Goal: Task Accomplishment & Management: Manage account settings

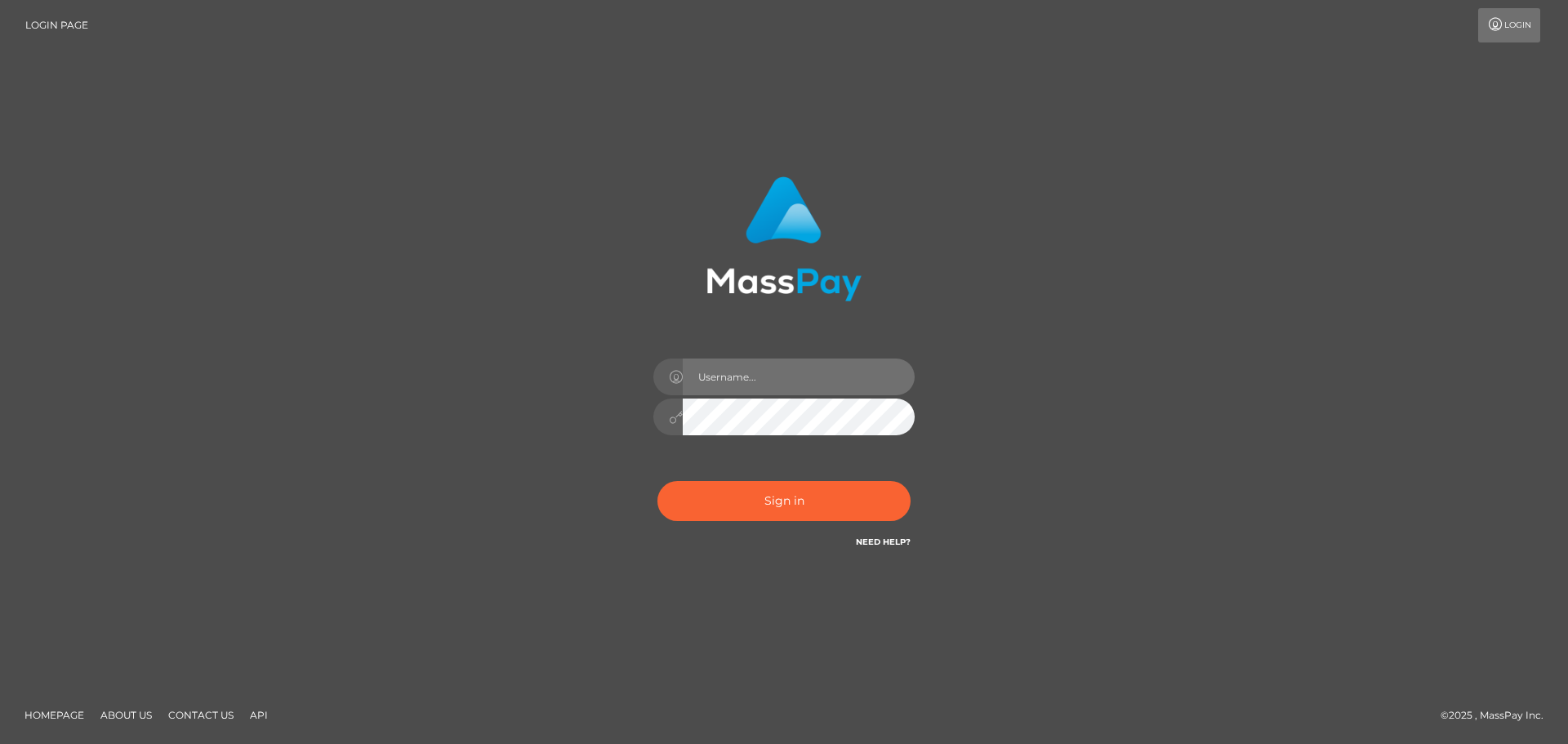
click at [757, 373] on input "text" at bounding box center [798, 377] width 232 height 37
type input "[PERSON_NAME].olavivo"
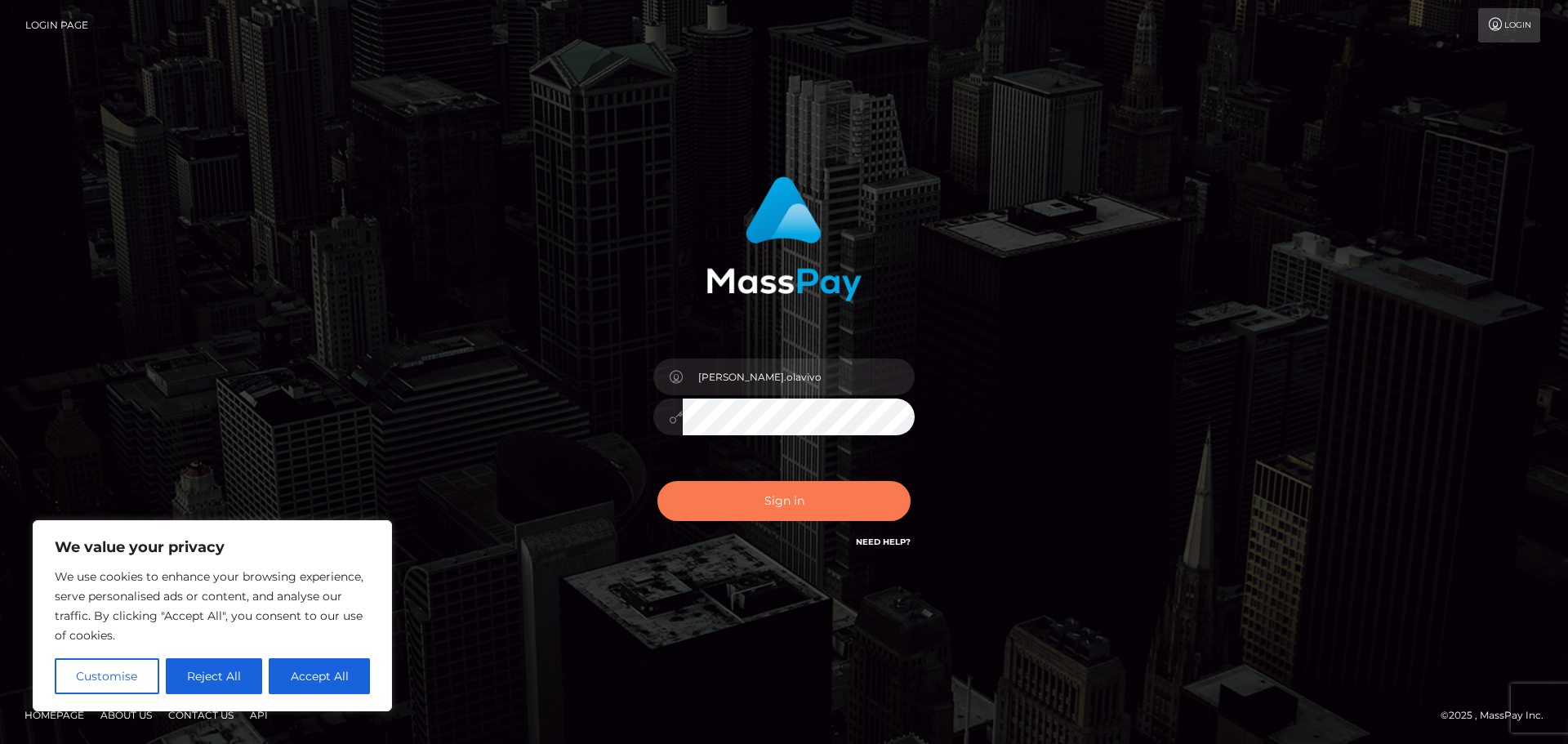
drag, startPoint x: 775, startPoint y: 503, endPoint x: 607, endPoint y: 534, distance: 170.8
click at [775, 502] on button "Sign in" at bounding box center [784, 501] width 253 height 40
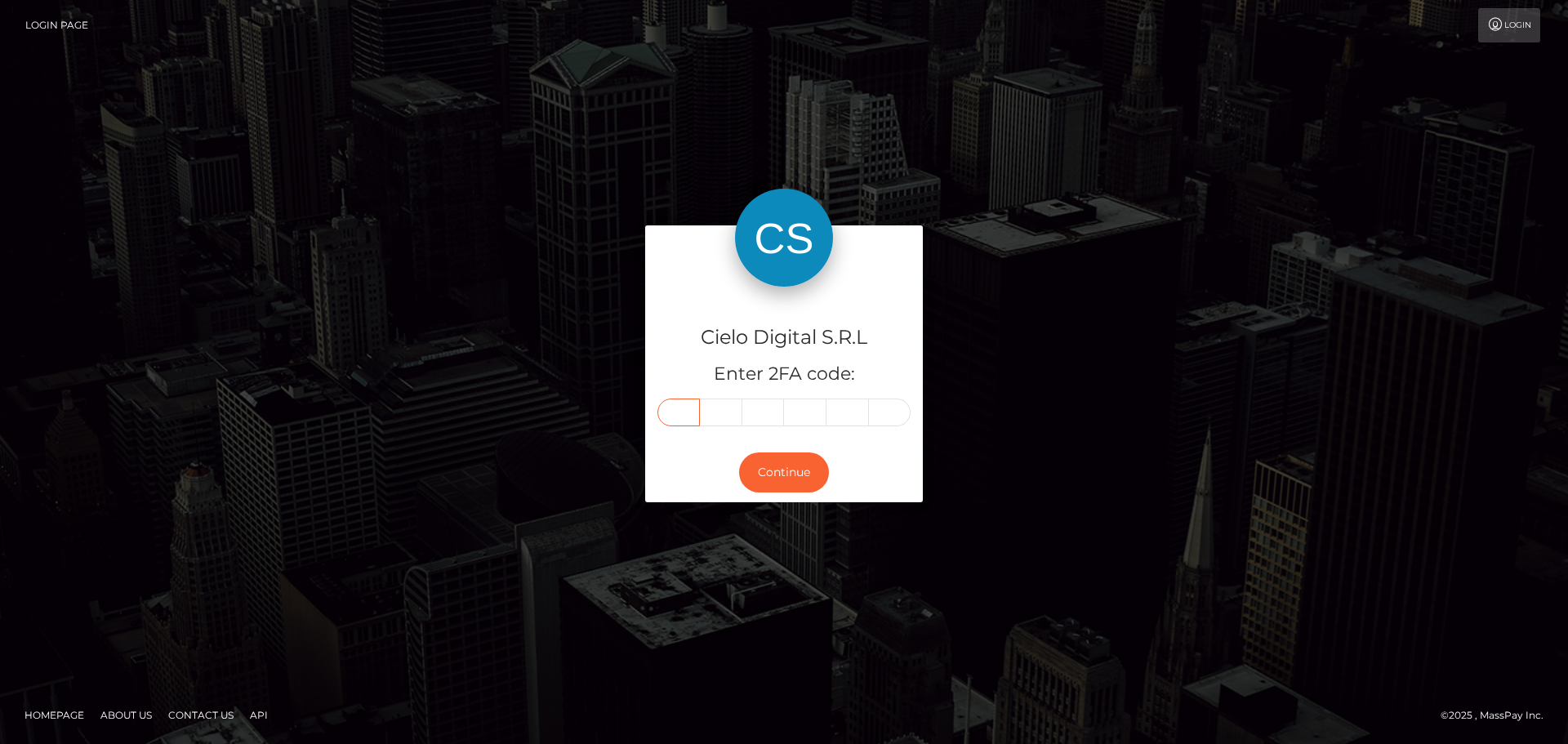
click at [693, 416] on input "text" at bounding box center [679, 412] width 43 height 28
type input "4"
type input "9"
type input "1"
type input "0"
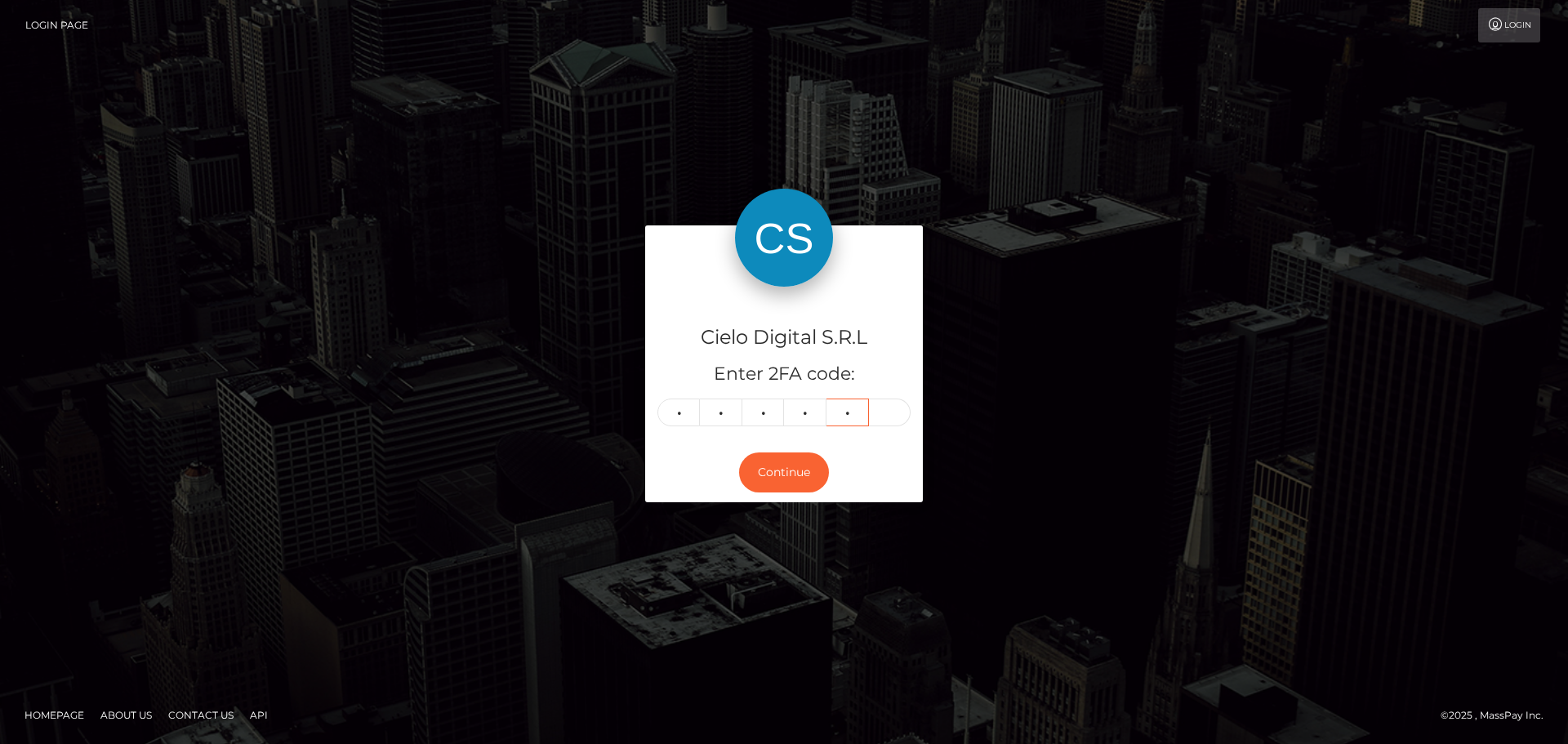
type input "0"
type input "4"
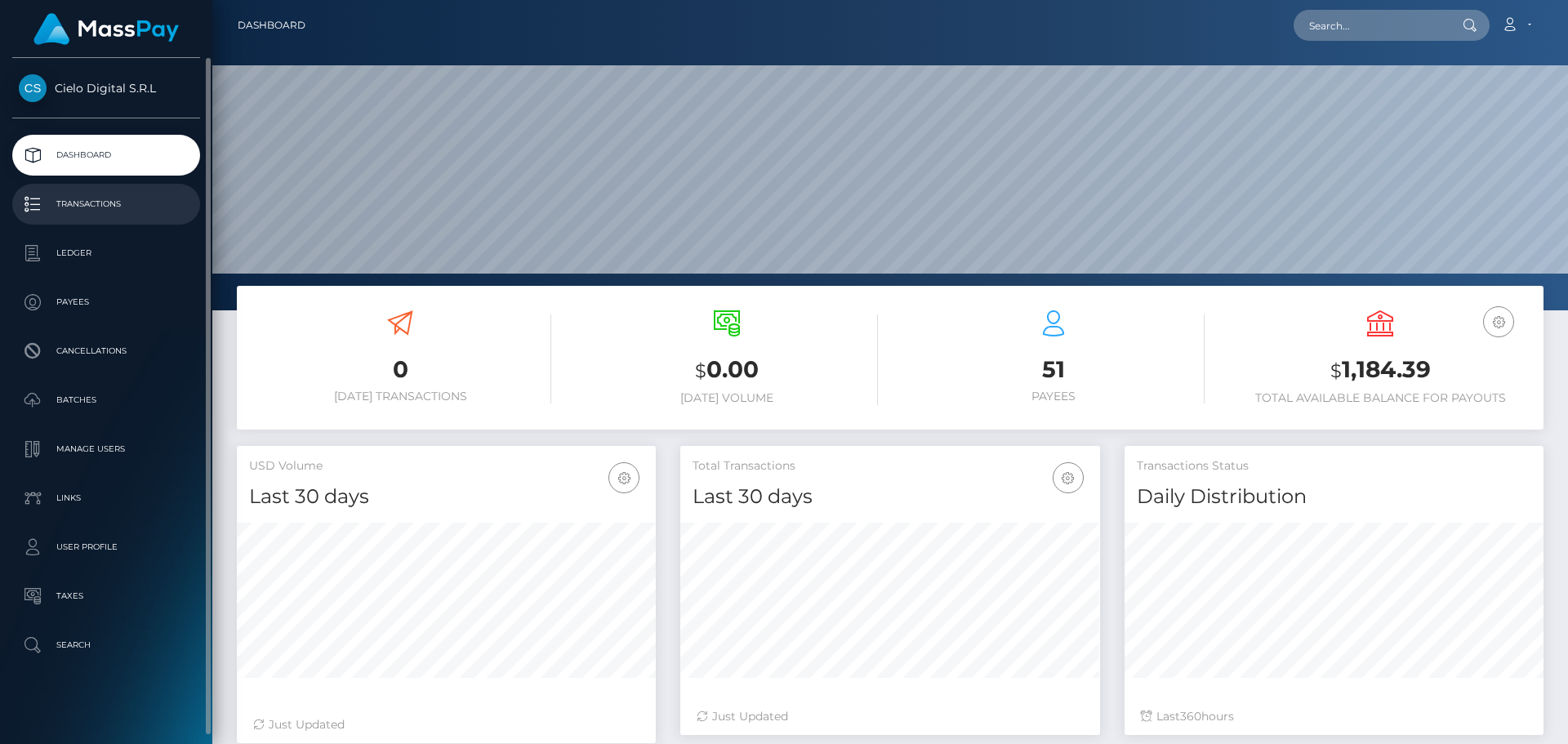
click at [88, 198] on p "Transactions" at bounding box center [106, 204] width 175 height 25
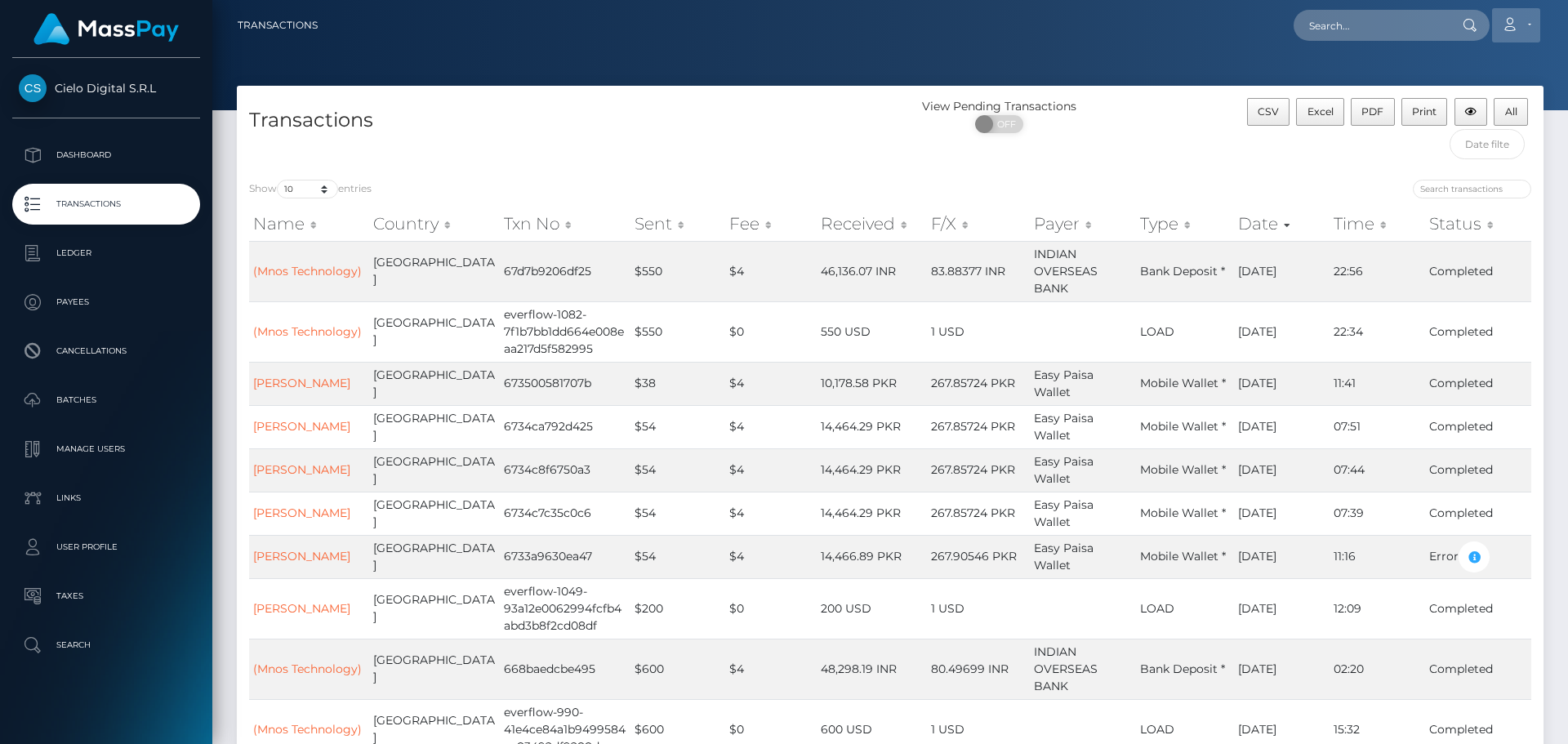
click at [1512, 31] on icon at bounding box center [1510, 24] width 17 height 13
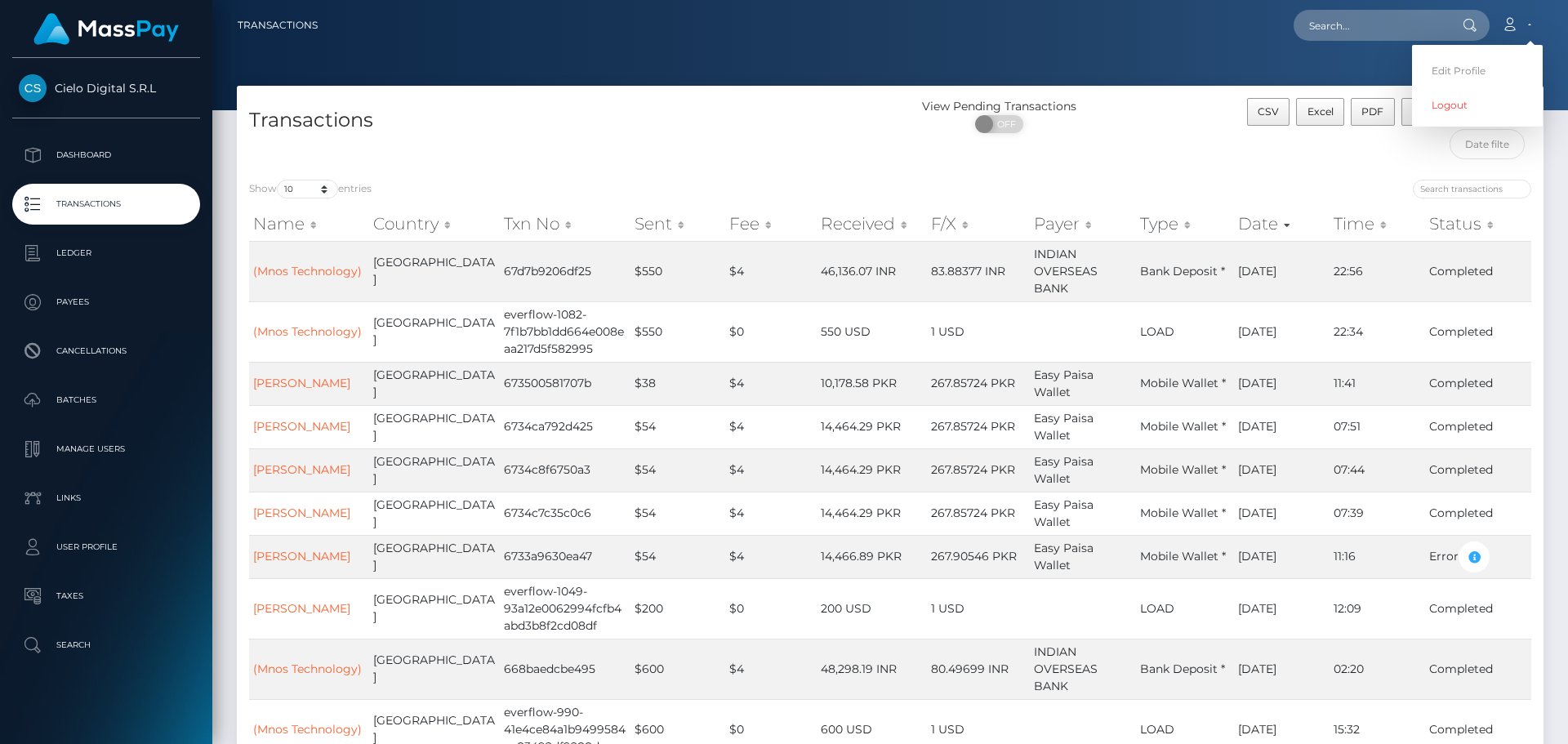
click at [1052, 42] on div "Loading... Loading... Account Edit Profile Logout" at bounding box center [937, 26] width 1213 height 34
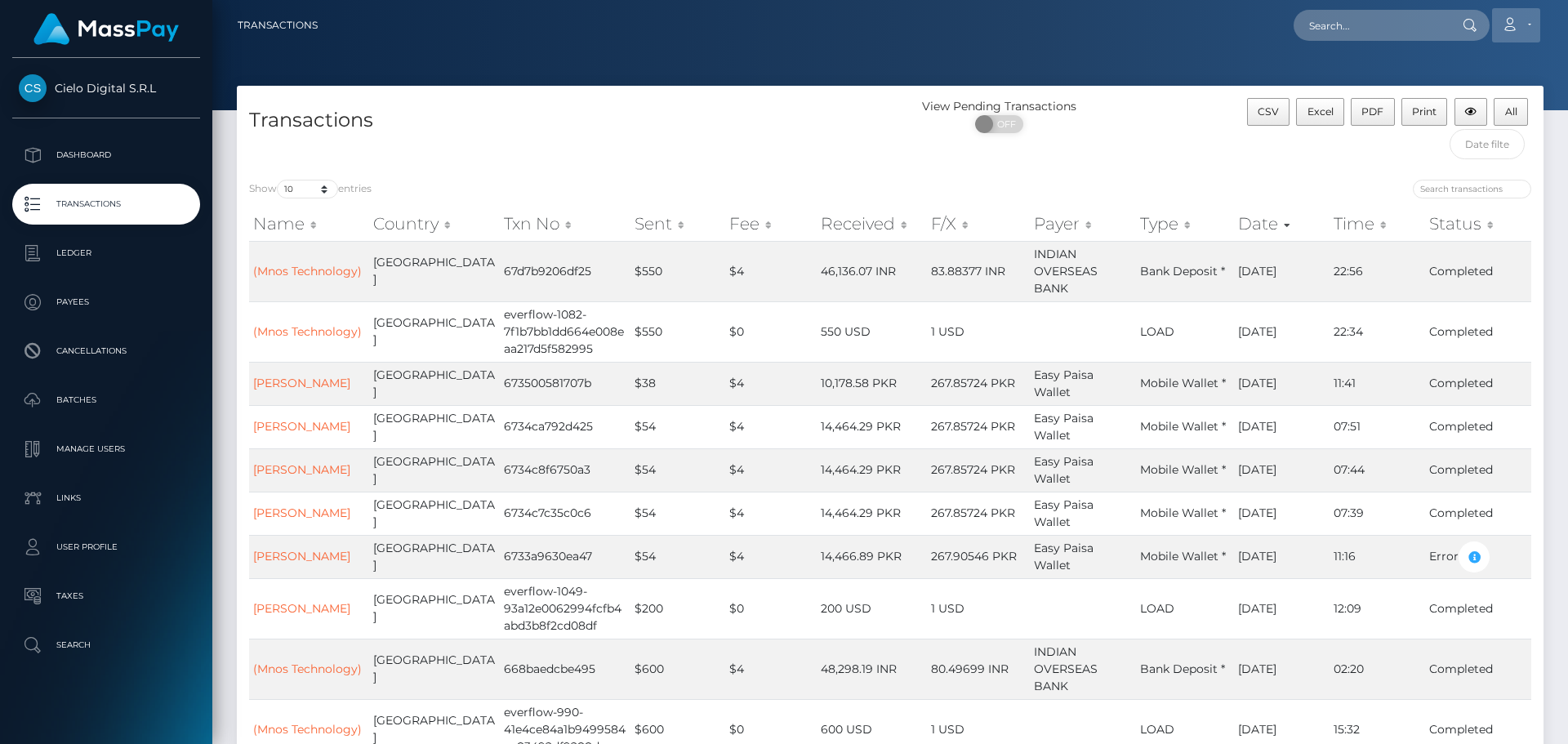
click at [1528, 20] on link "Account" at bounding box center [1516, 26] width 48 height 34
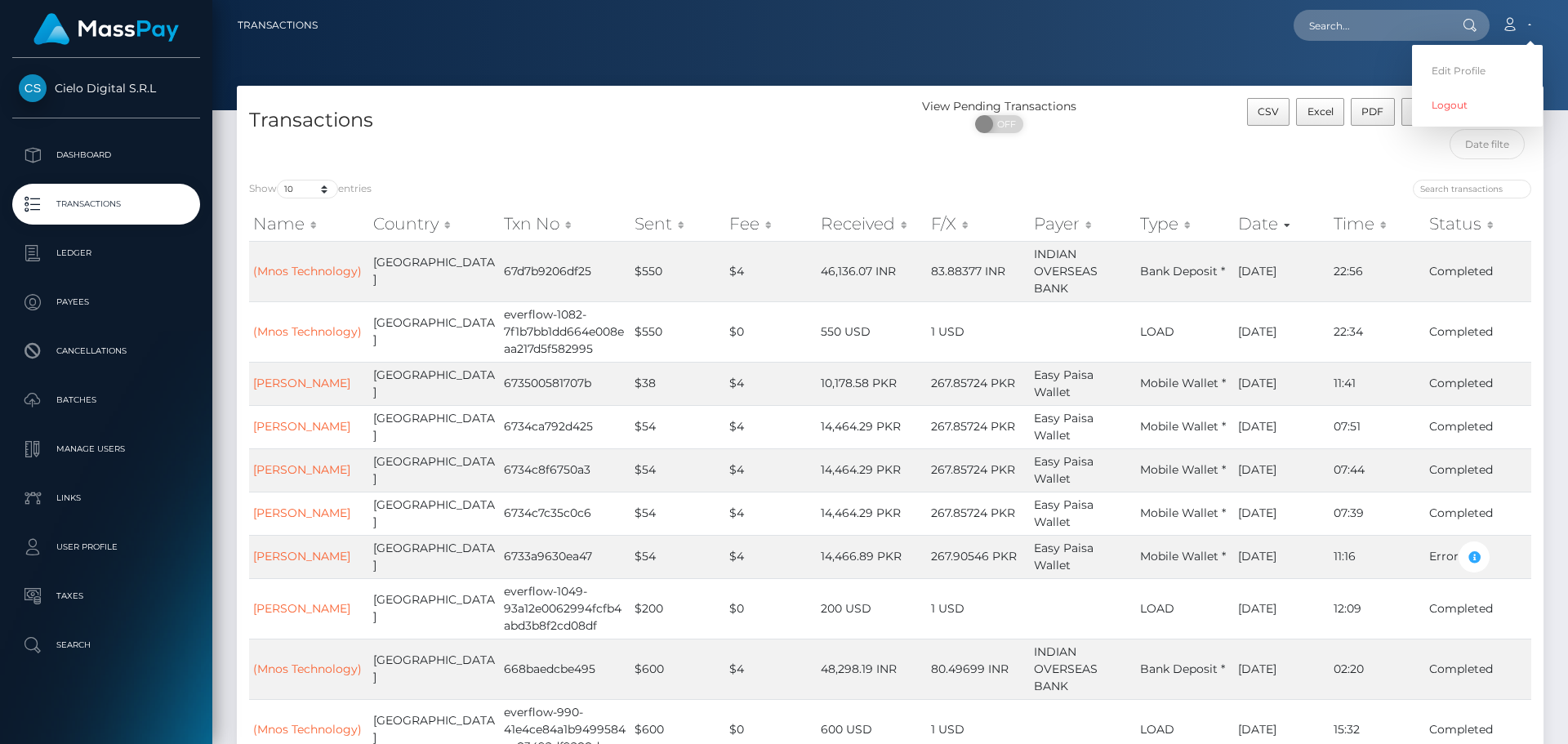
click at [969, 45] on nav "Transactions Loading... Loading... Account Logout" at bounding box center [890, 26] width 1356 height 51
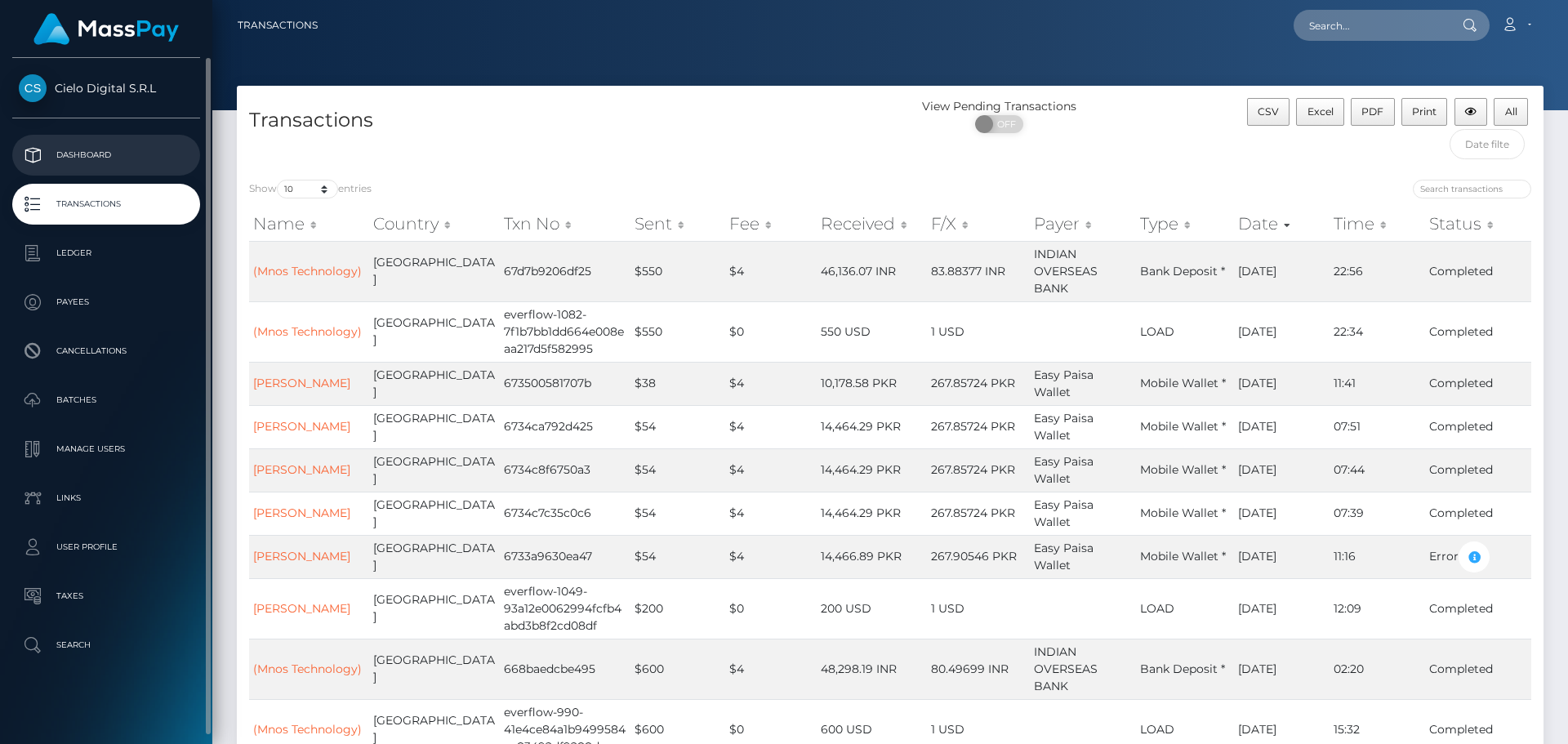
click at [77, 152] on p "Dashboard" at bounding box center [106, 155] width 175 height 25
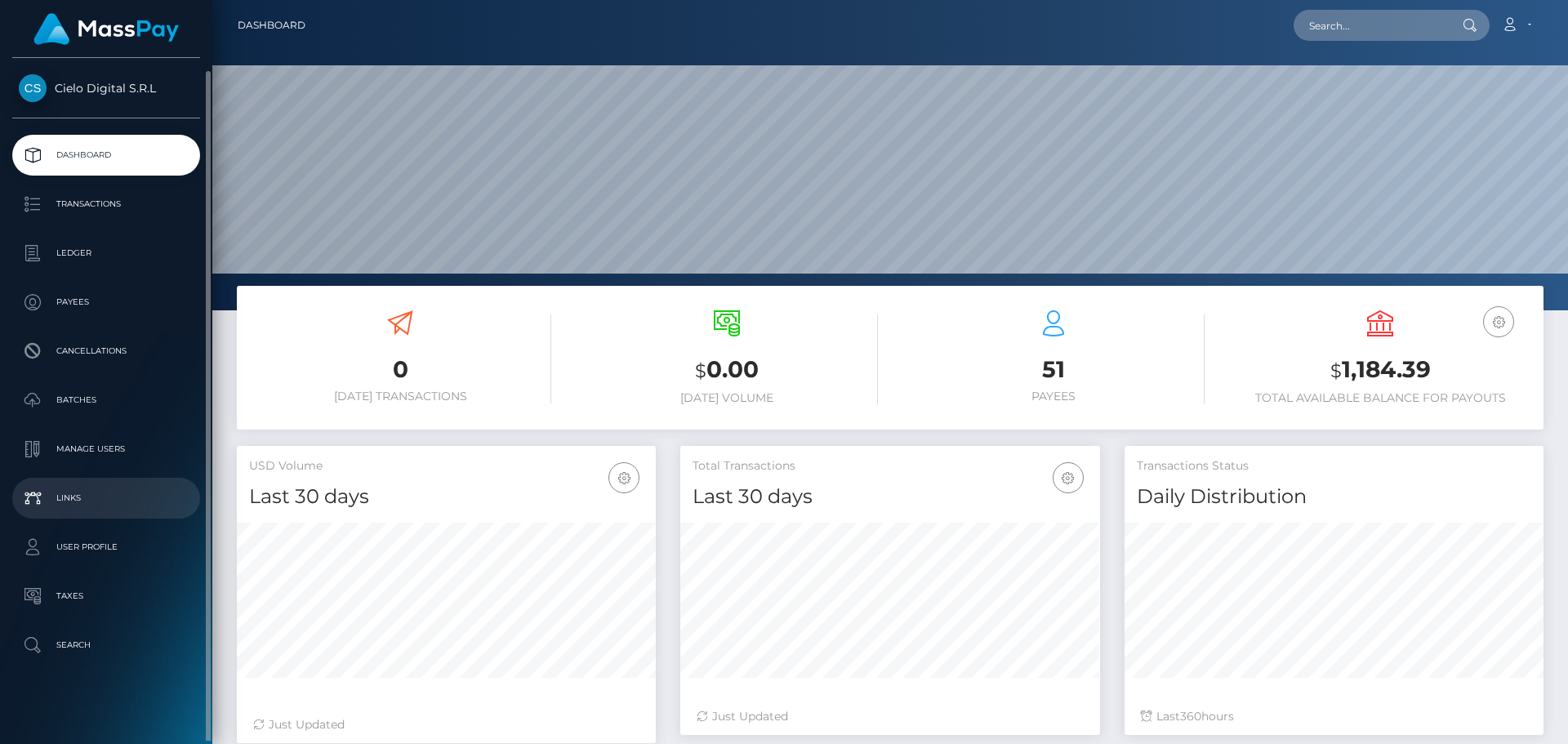
scroll to position [7, 0]
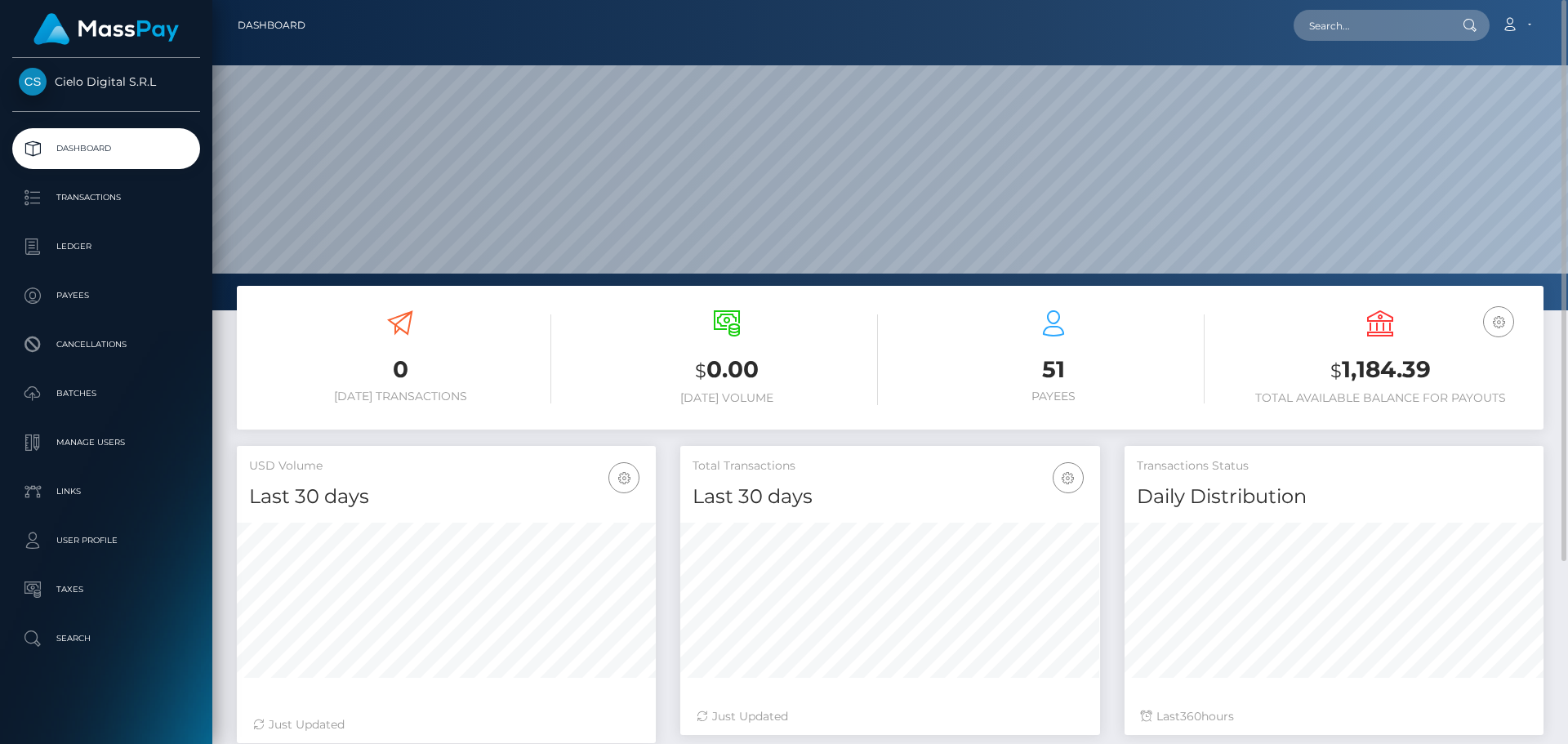
click at [1348, 383] on h3 "$ 1,184.39" at bounding box center [1380, 370] width 302 height 33
click at [1498, 321] on icon "button" at bounding box center [1498, 322] width 20 height 20
click at [1443, 372] on link "USD Balance" at bounding box center [1450, 374] width 131 height 31
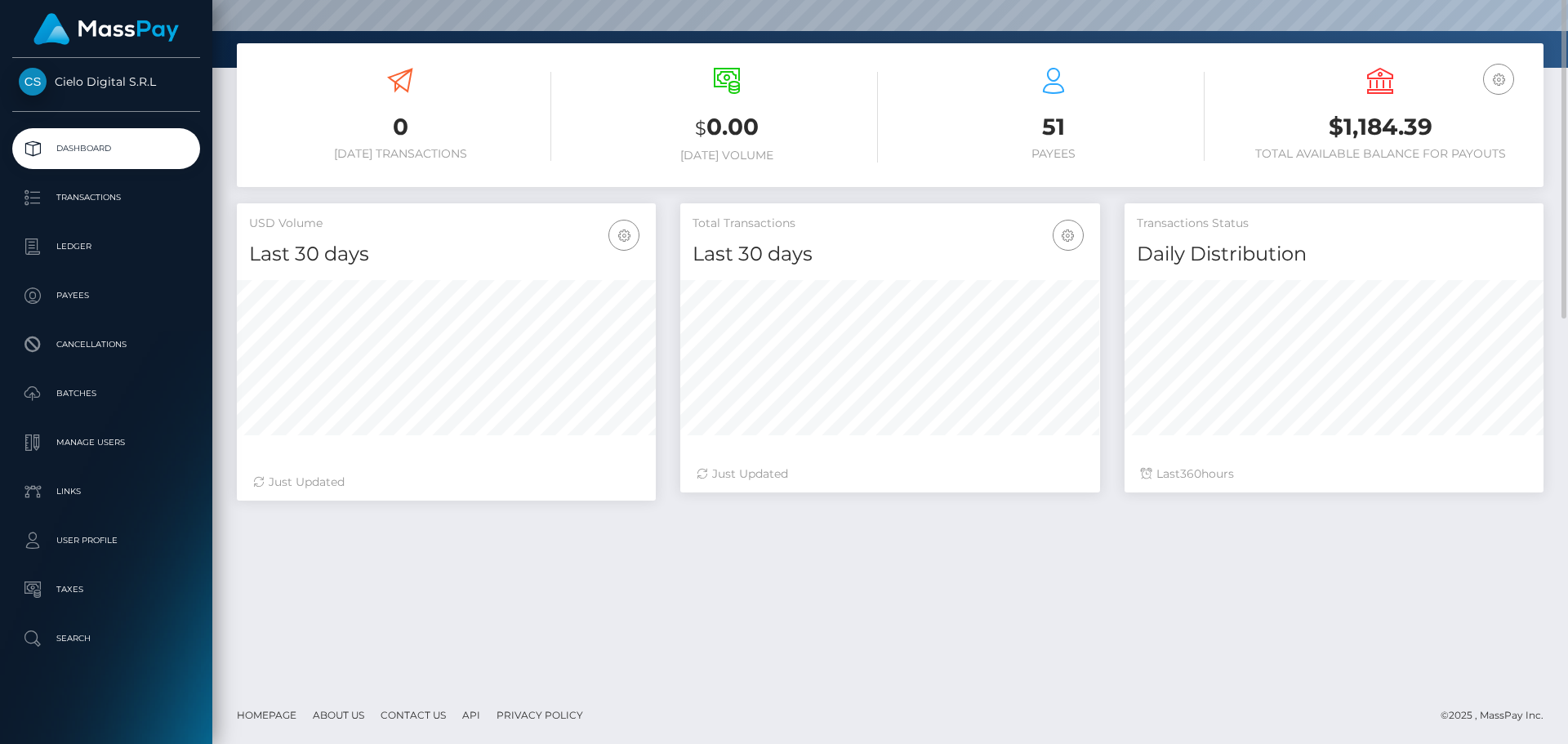
scroll to position [0, 0]
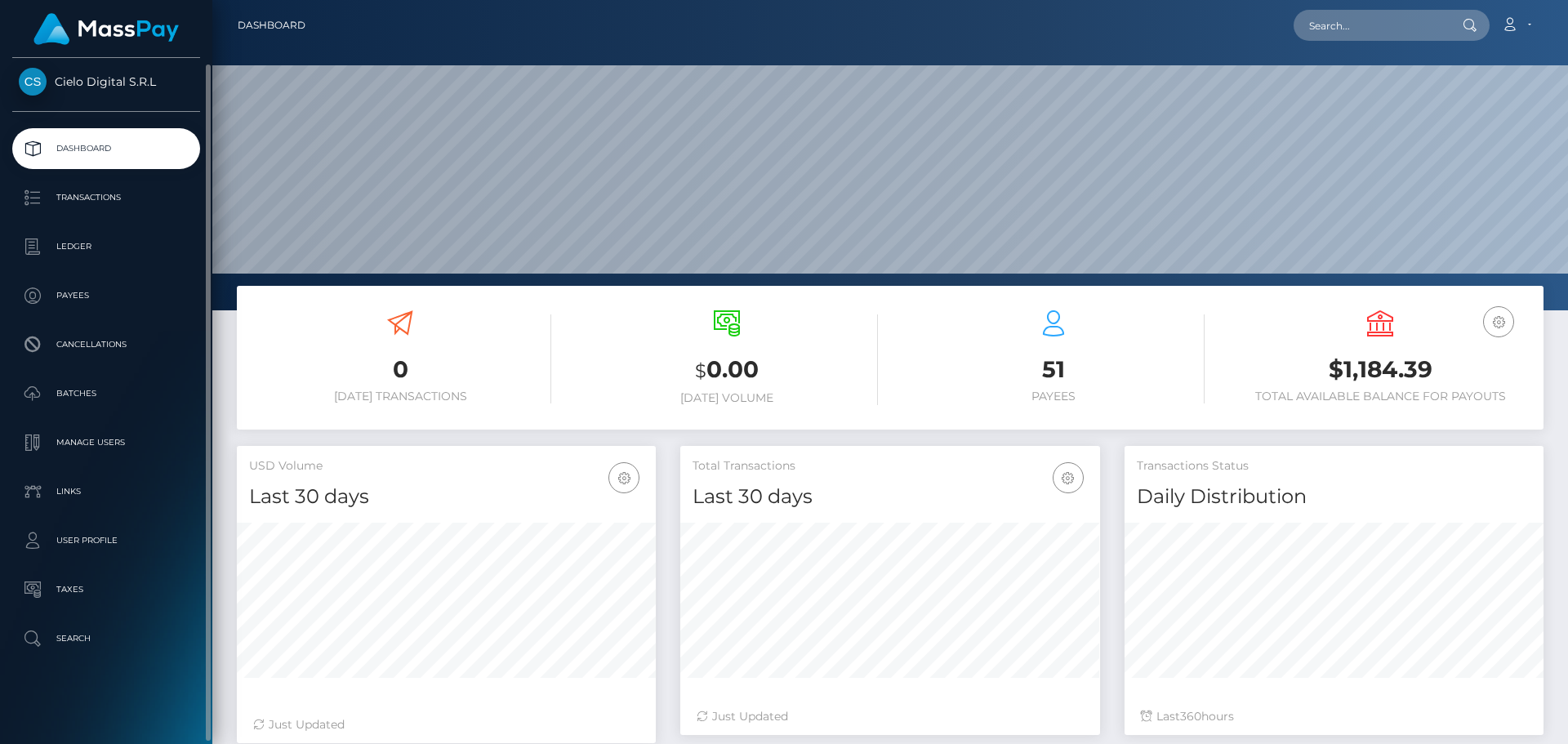
click at [89, 83] on span "Cielo Digital S.R.L" at bounding box center [105, 81] width 188 height 14
click at [95, 201] on p "Transactions" at bounding box center [106, 197] width 175 height 25
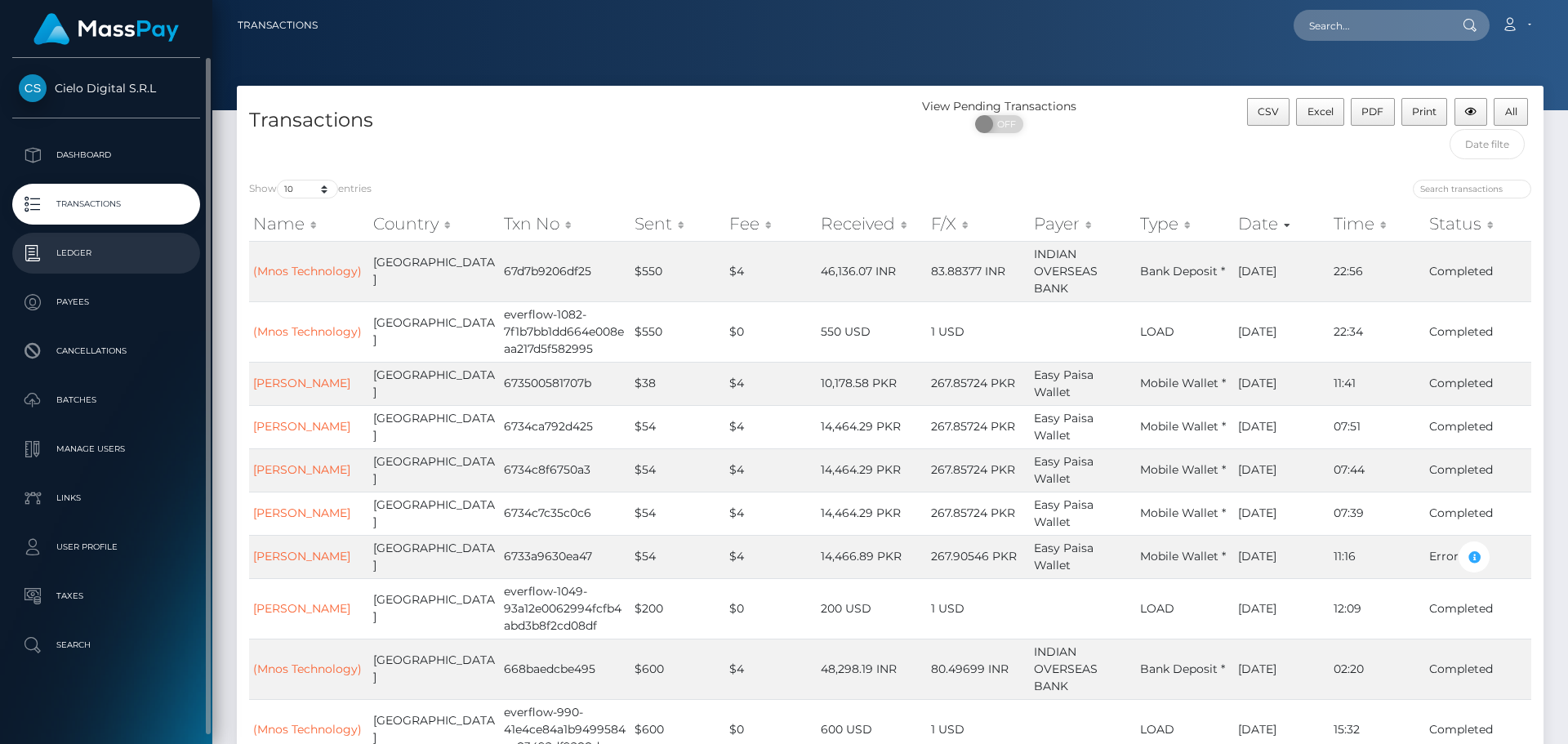
click at [73, 253] on p "Ledger" at bounding box center [106, 253] width 175 height 25
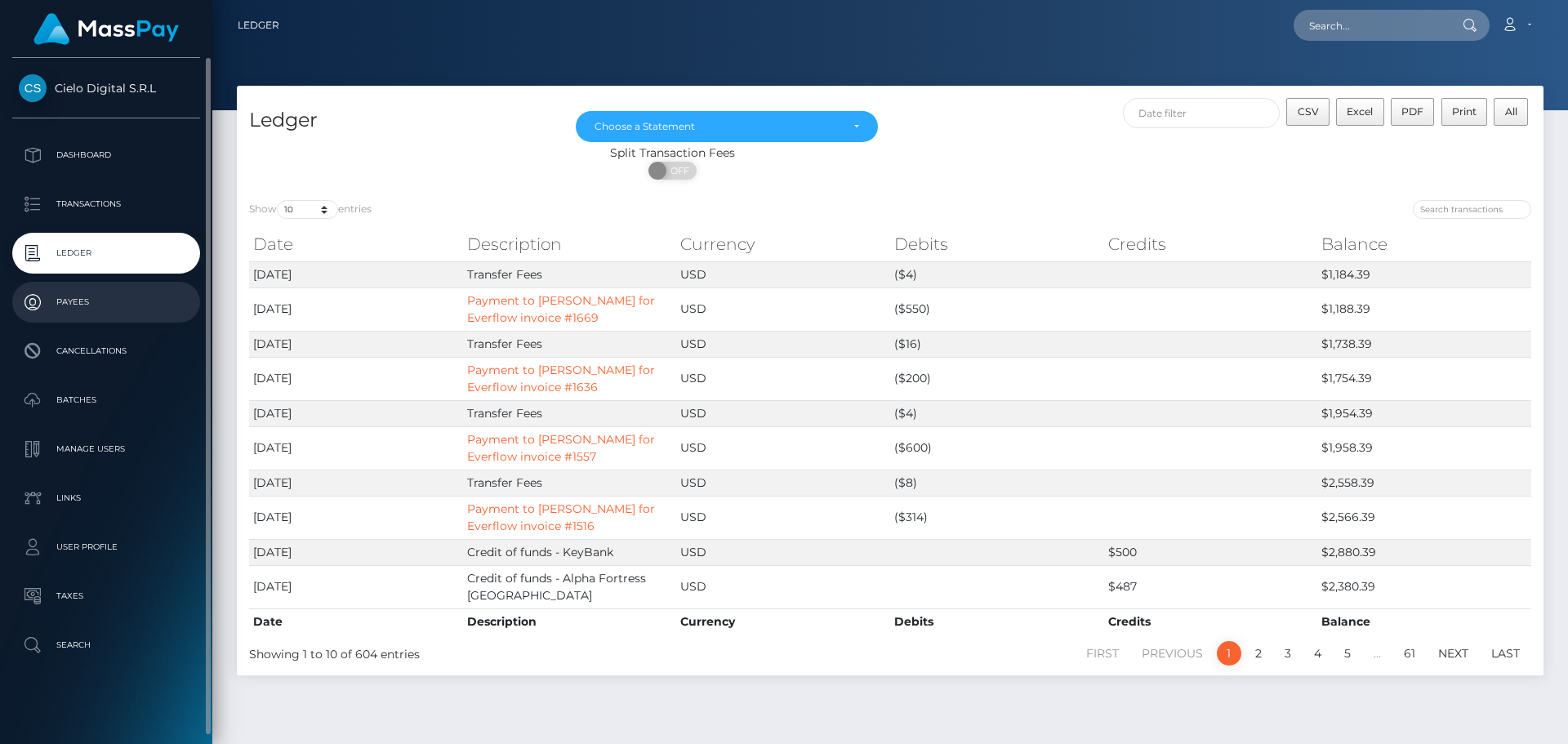
click at [74, 298] on p "Payees" at bounding box center [106, 302] width 175 height 25
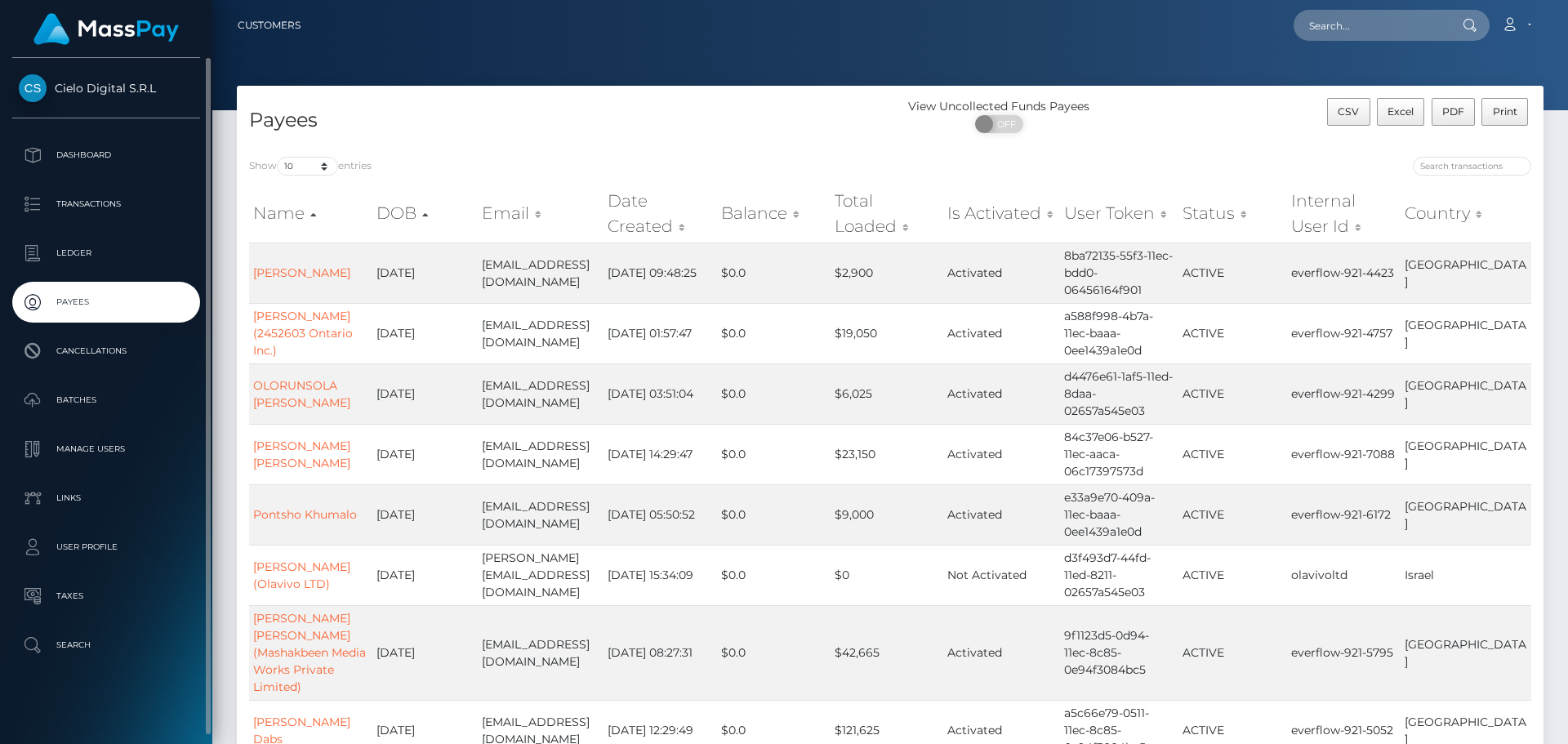
scroll to position [7, 0]
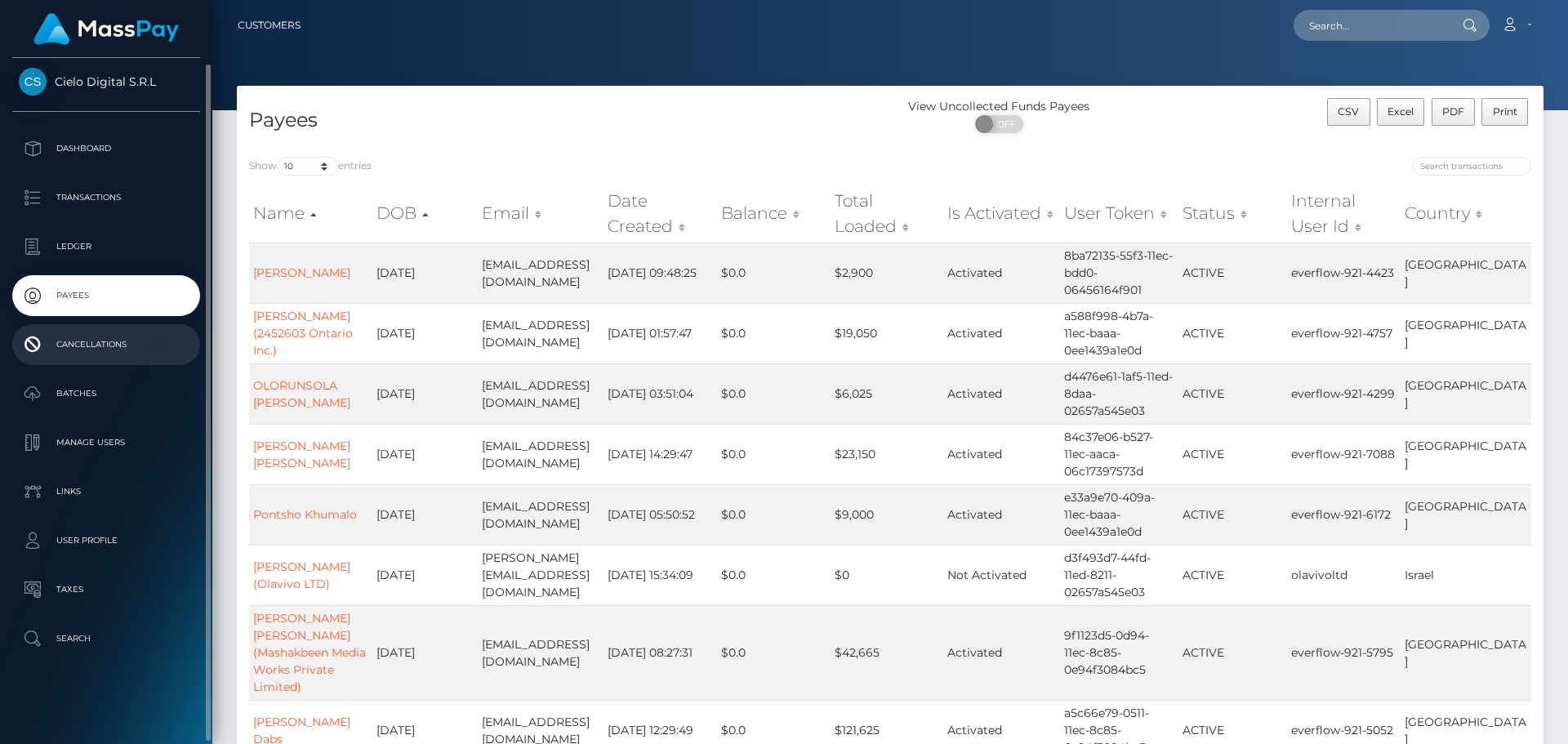
click at [87, 339] on p "Cancellations" at bounding box center [106, 344] width 175 height 25
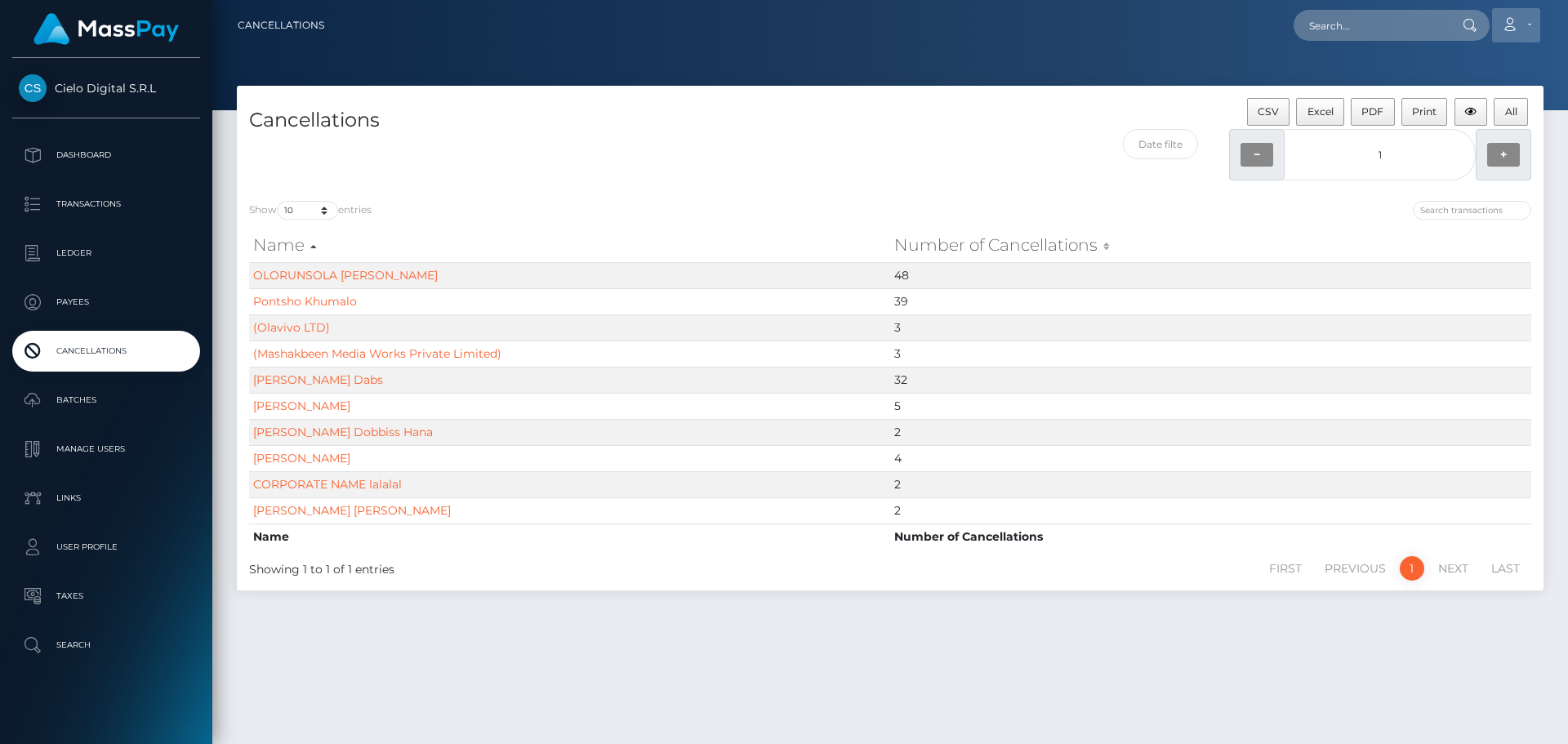
click at [1525, 30] on link "Account" at bounding box center [1516, 26] width 48 height 34
click at [1451, 102] on link "Logout" at bounding box center [1478, 105] width 131 height 31
